Goal: Task Accomplishment & Management: Use online tool/utility

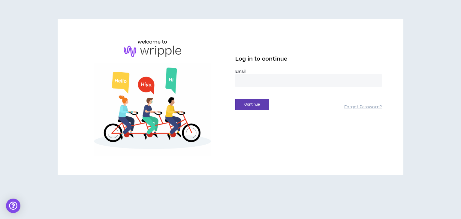
click at [251, 78] on input "email" at bounding box center [308, 80] width 146 height 13
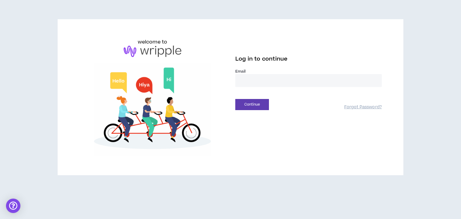
type input "**********"
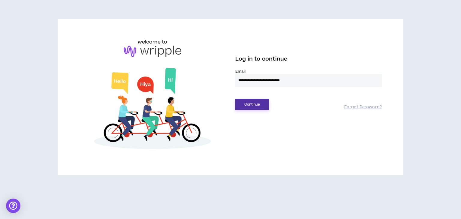
click at [255, 101] on button "Continue" at bounding box center [252, 104] width 34 height 11
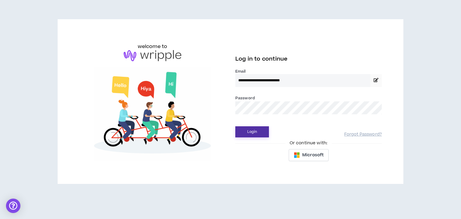
click at [254, 130] on button "Login" at bounding box center [252, 131] width 34 height 11
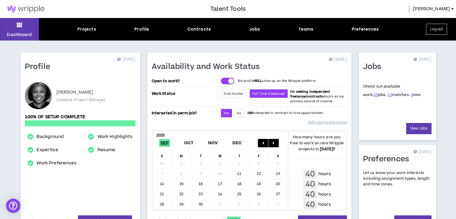
click at [201, 30] on div "Contracts" at bounding box center [198, 29] width 23 height 6
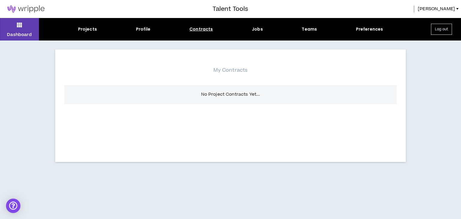
click at [257, 29] on div "Jobs" at bounding box center [257, 29] width 11 height 6
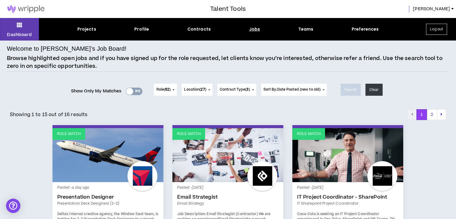
click at [130, 90] on div at bounding box center [129, 91] width 7 height 7
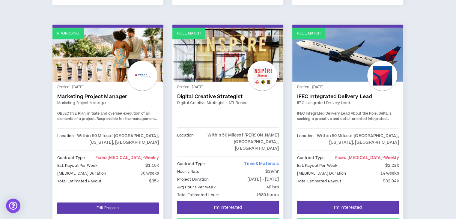
scroll to position [302, 0]
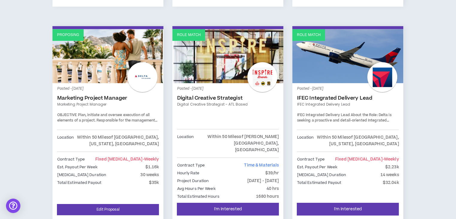
click at [92, 38] on link "Proposing" at bounding box center [107, 56] width 111 height 54
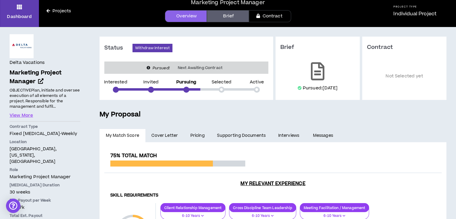
scroll to position [16, 0]
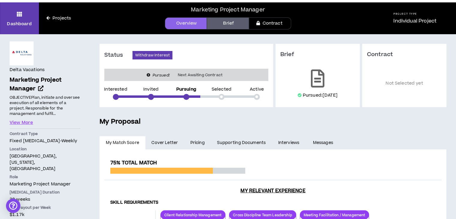
click at [160, 141] on span "Cover Letter" at bounding box center [164, 142] width 26 height 7
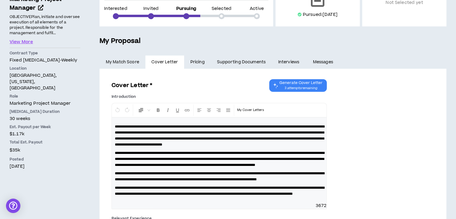
scroll to position [90, 0]
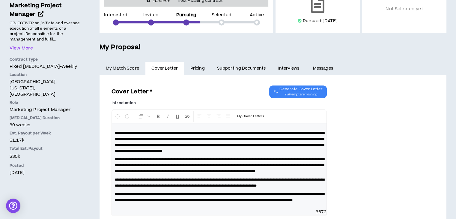
click at [231, 67] on link "Supporting Documents" at bounding box center [241, 68] width 61 height 13
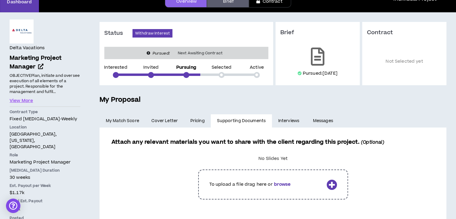
scroll to position [60, 0]
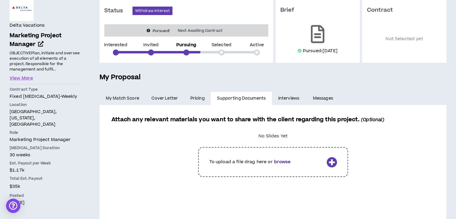
click at [285, 97] on link "Interviews" at bounding box center [289, 98] width 35 height 13
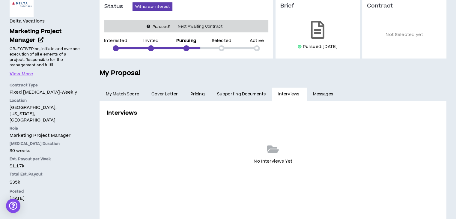
scroll to position [90, 0]
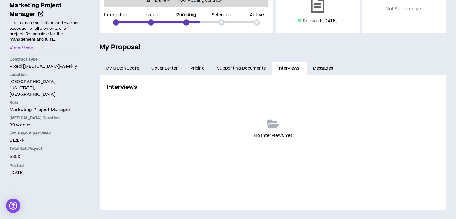
click at [325, 66] on link "Messages" at bounding box center [324, 68] width 34 height 13
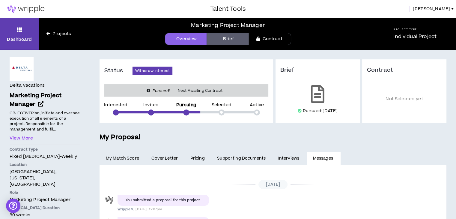
click at [60, 35] on link "Projects" at bounding box center [59, 34] width 40 height 7
